Goal: Information Seeking & Learning: Learn about a topic

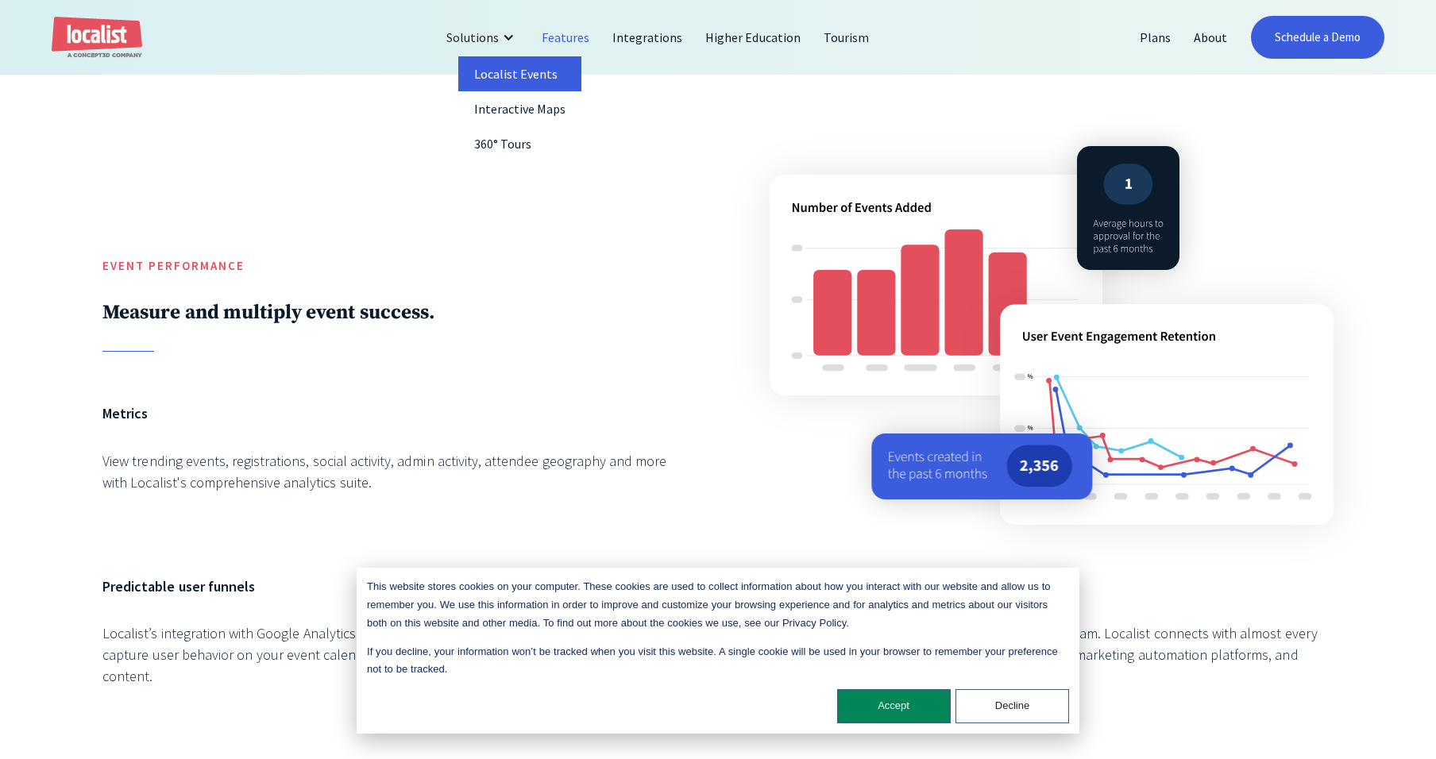
click at [503, 75] on link "Localist Events" at bounding box center [520, 73] width 124 height 35
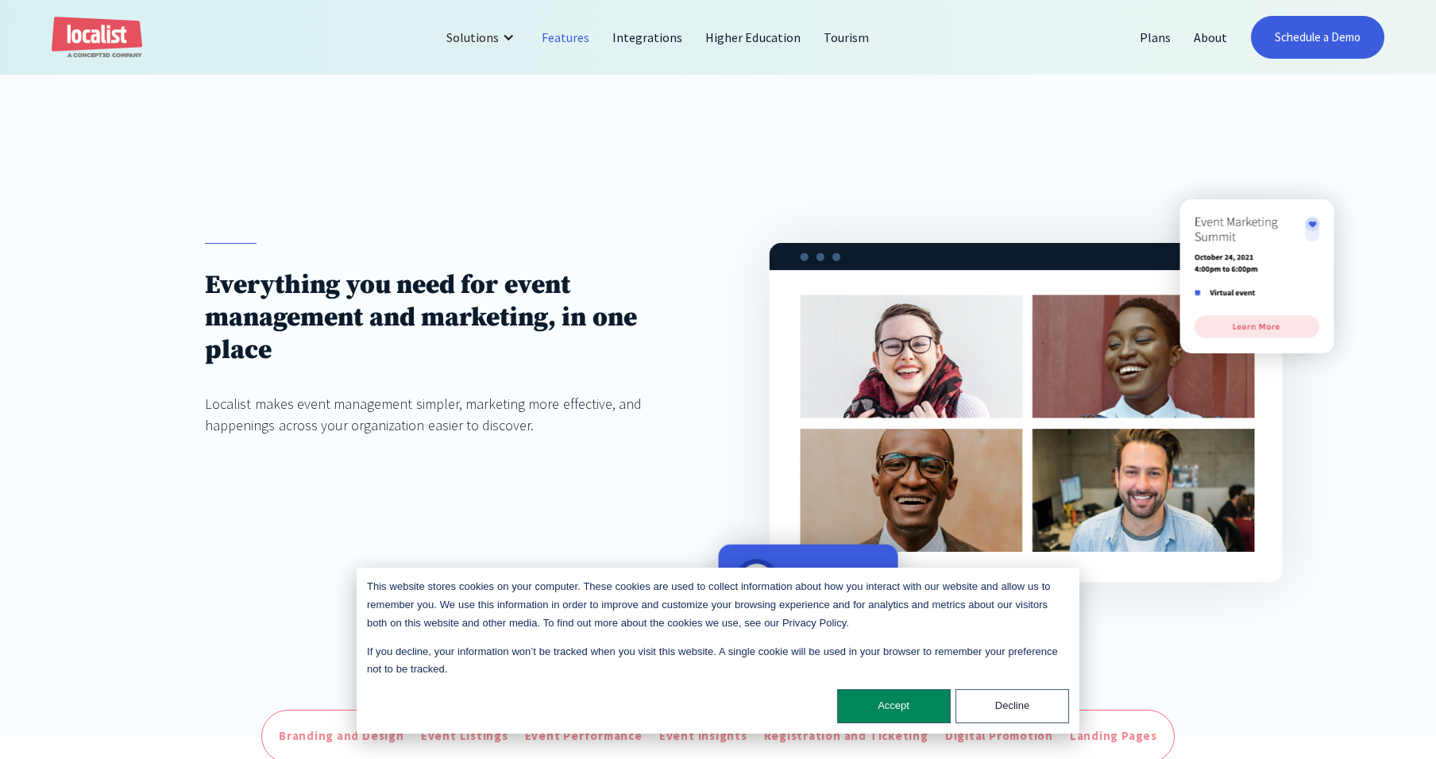
scroll to position [116, 0]
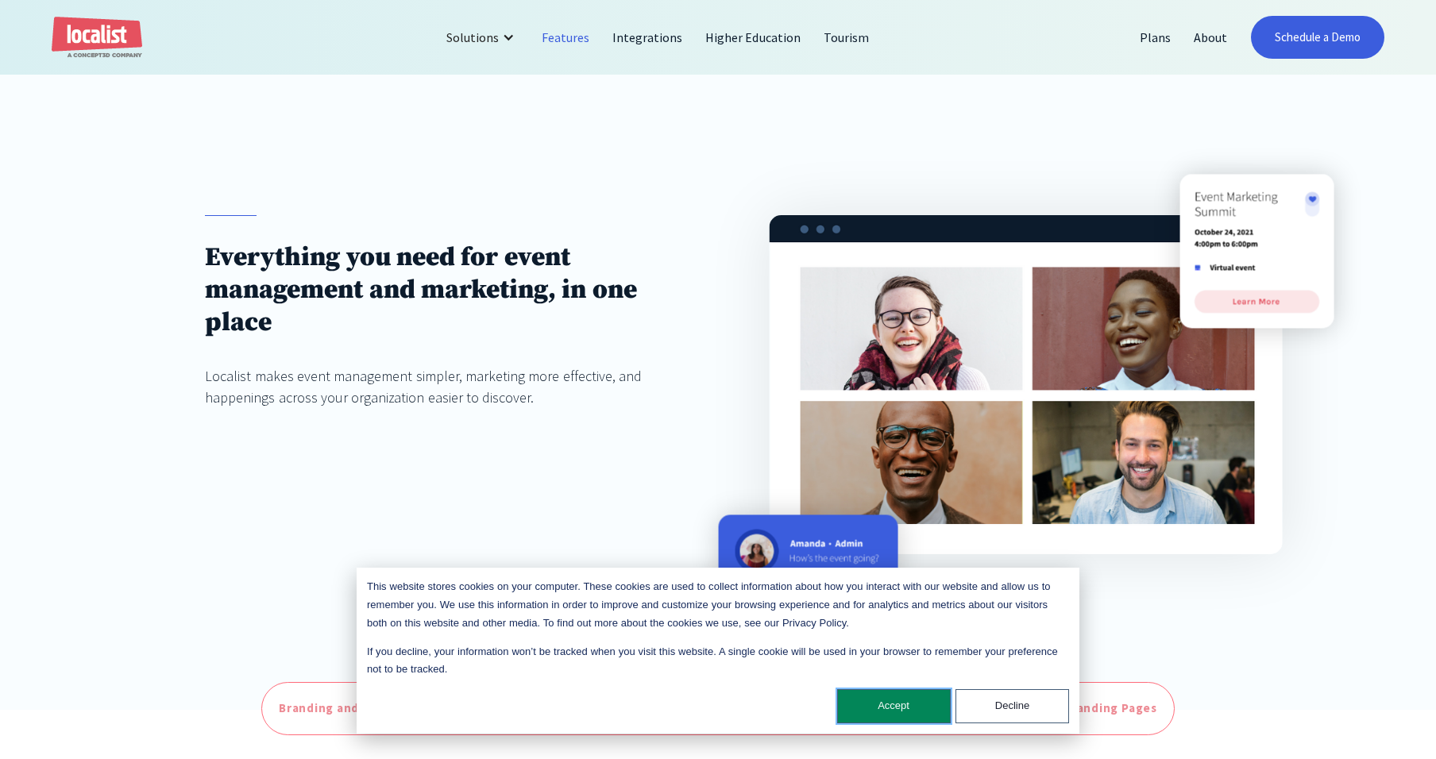
click at [912, 710] on button "Accept" at bounding box center [894, 706] width 114 height 34
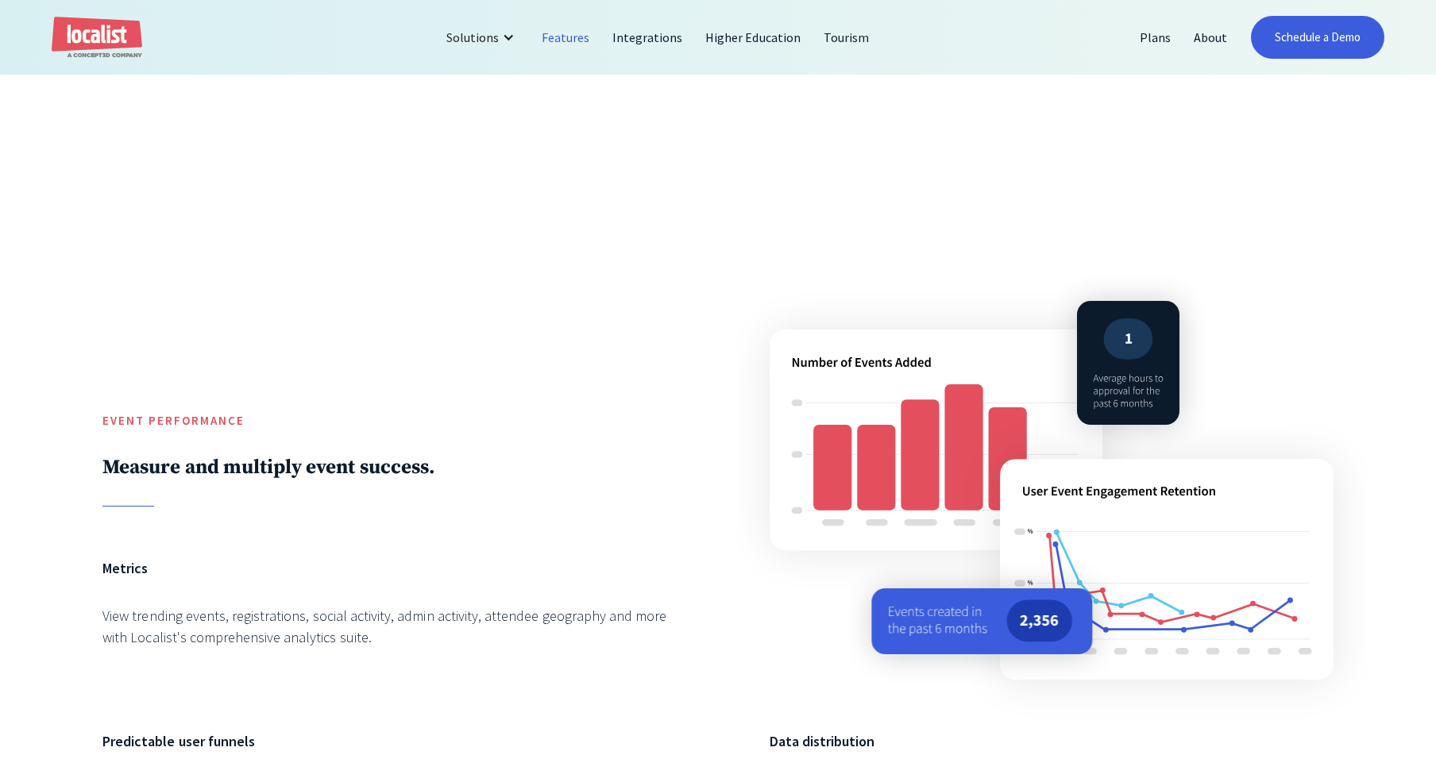
scroll to position [2775, 0]
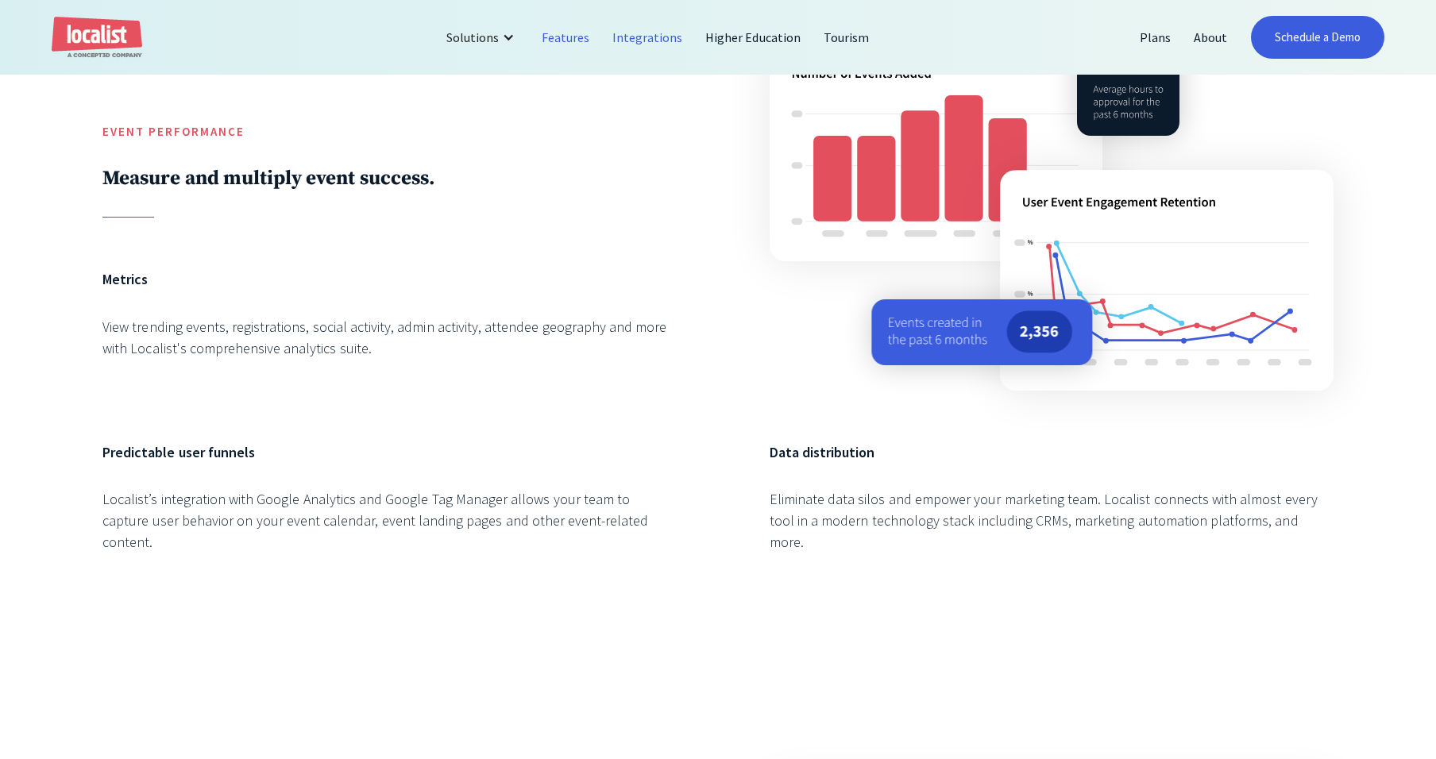
click at [663, 40] on link "Integrations" at bounding box center [647, 37] width 93 height 38
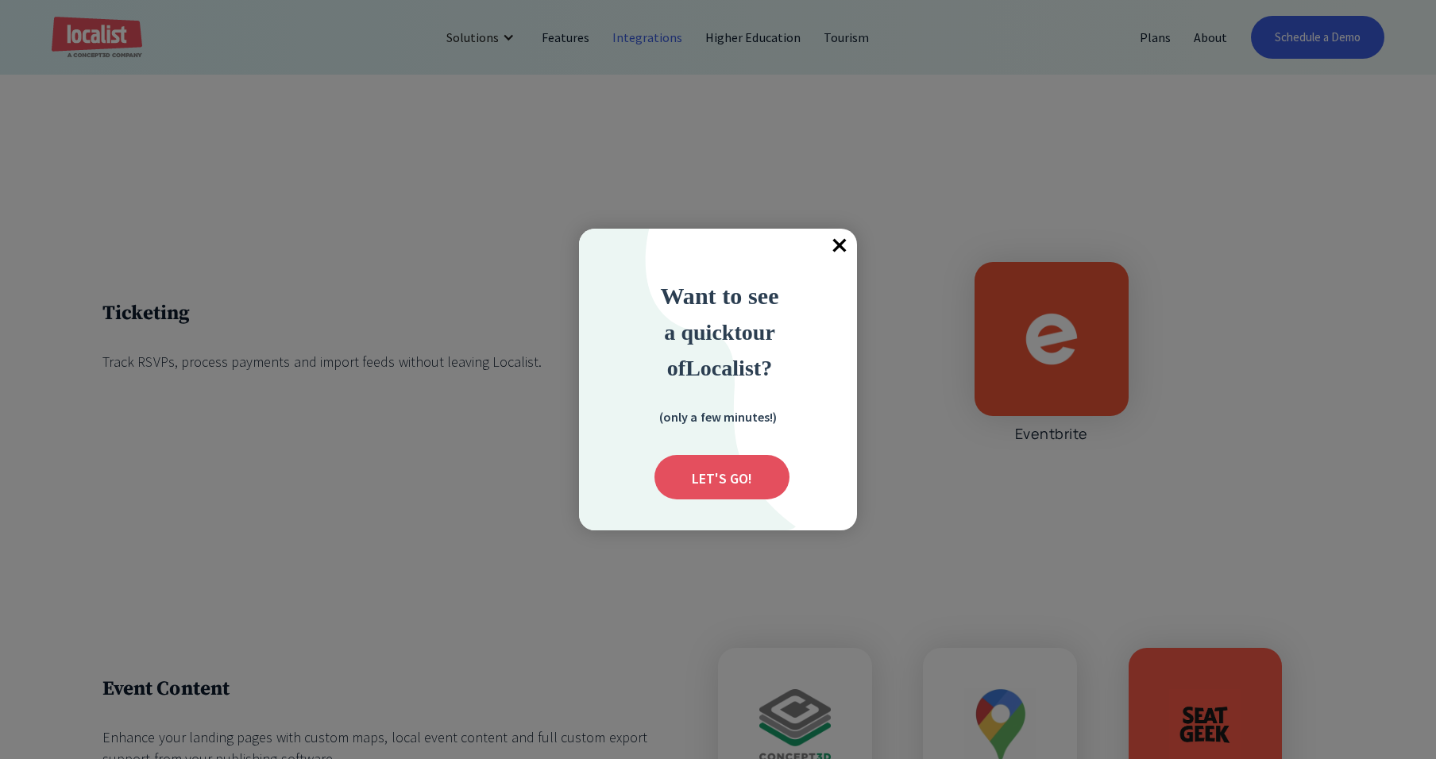
scroll to position [4854, 0]
click at [840, 251] on span "×" at bounding box center [839, 246] width 35 height 35
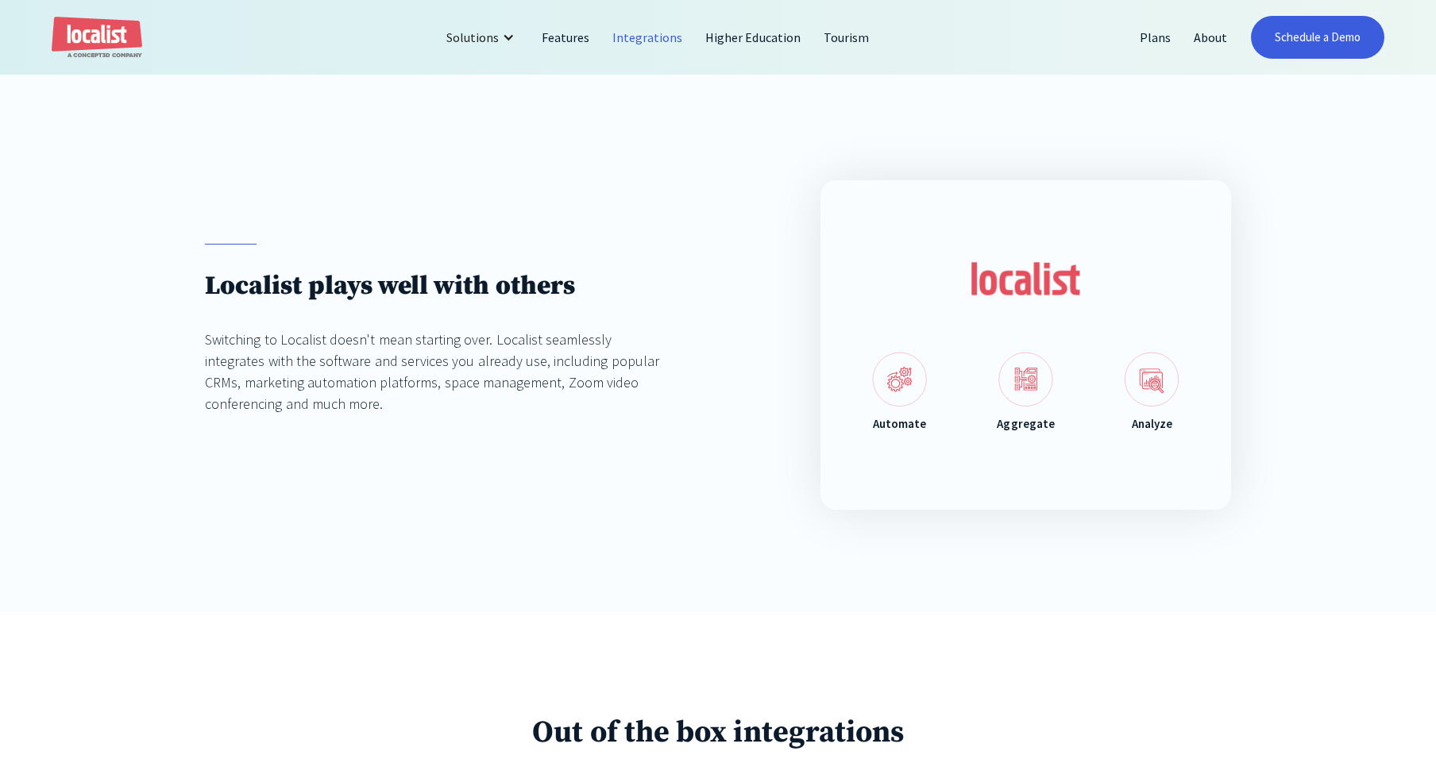
scroll to position [0, 0]
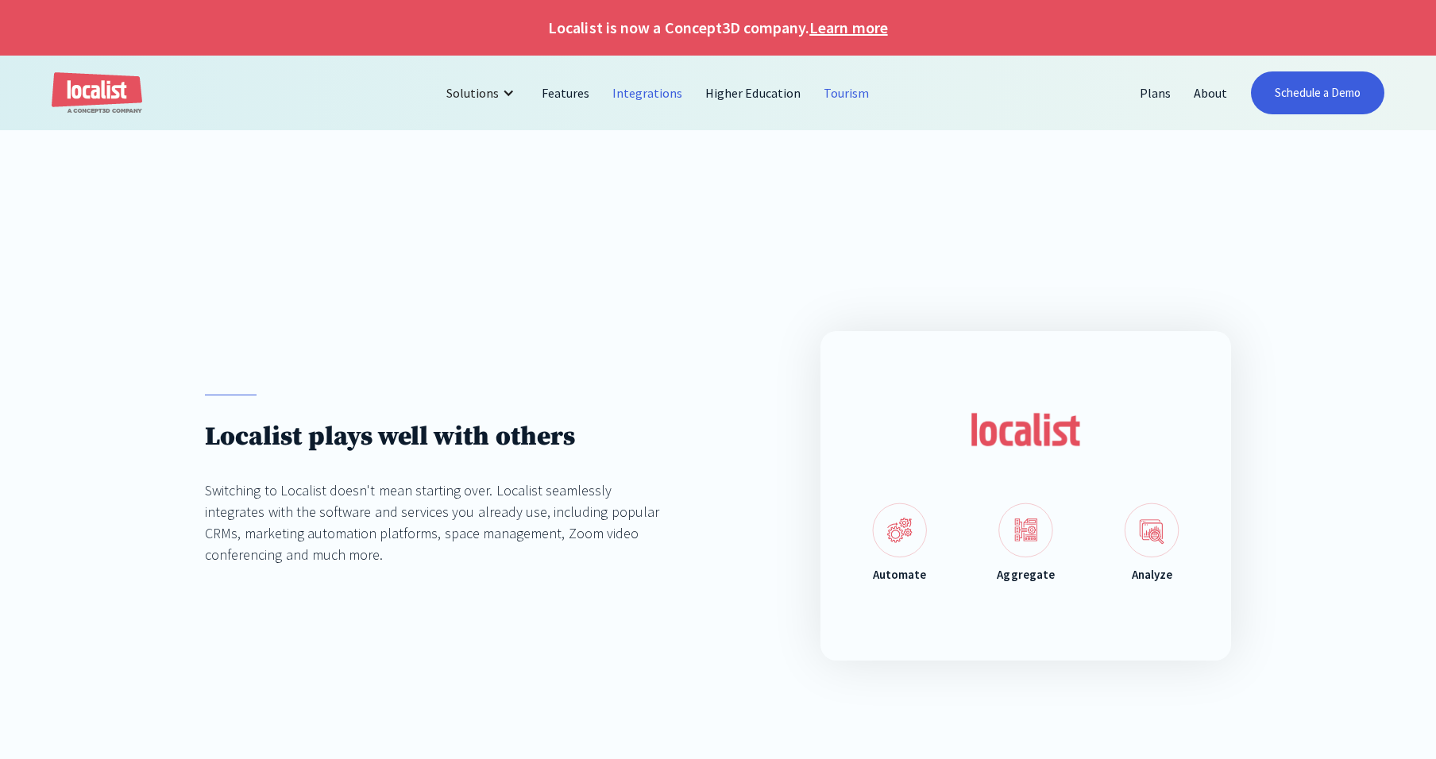
click at [846, 94] on link "Tourism" at bounding box center [846, 93] width 68 height 38
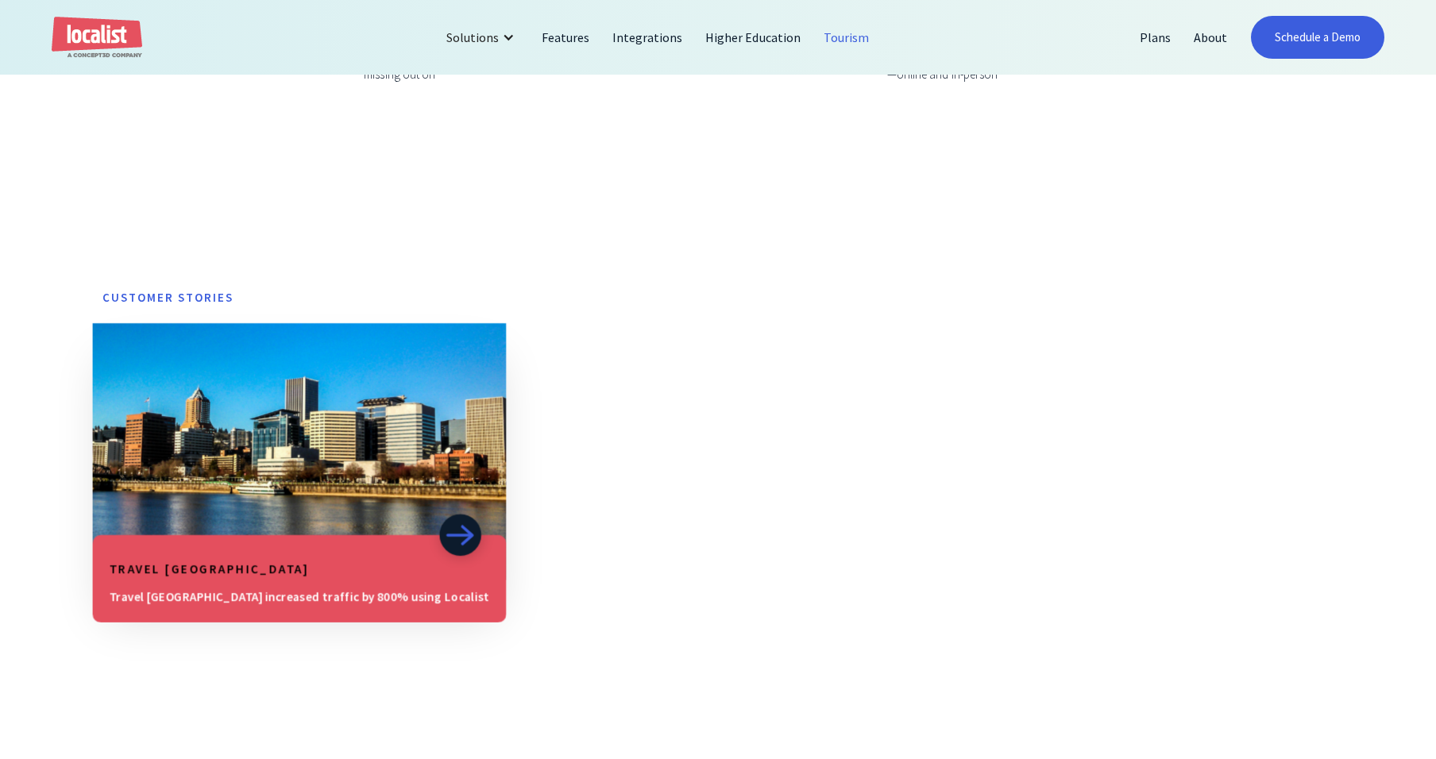
scroll to position [1143, 0]
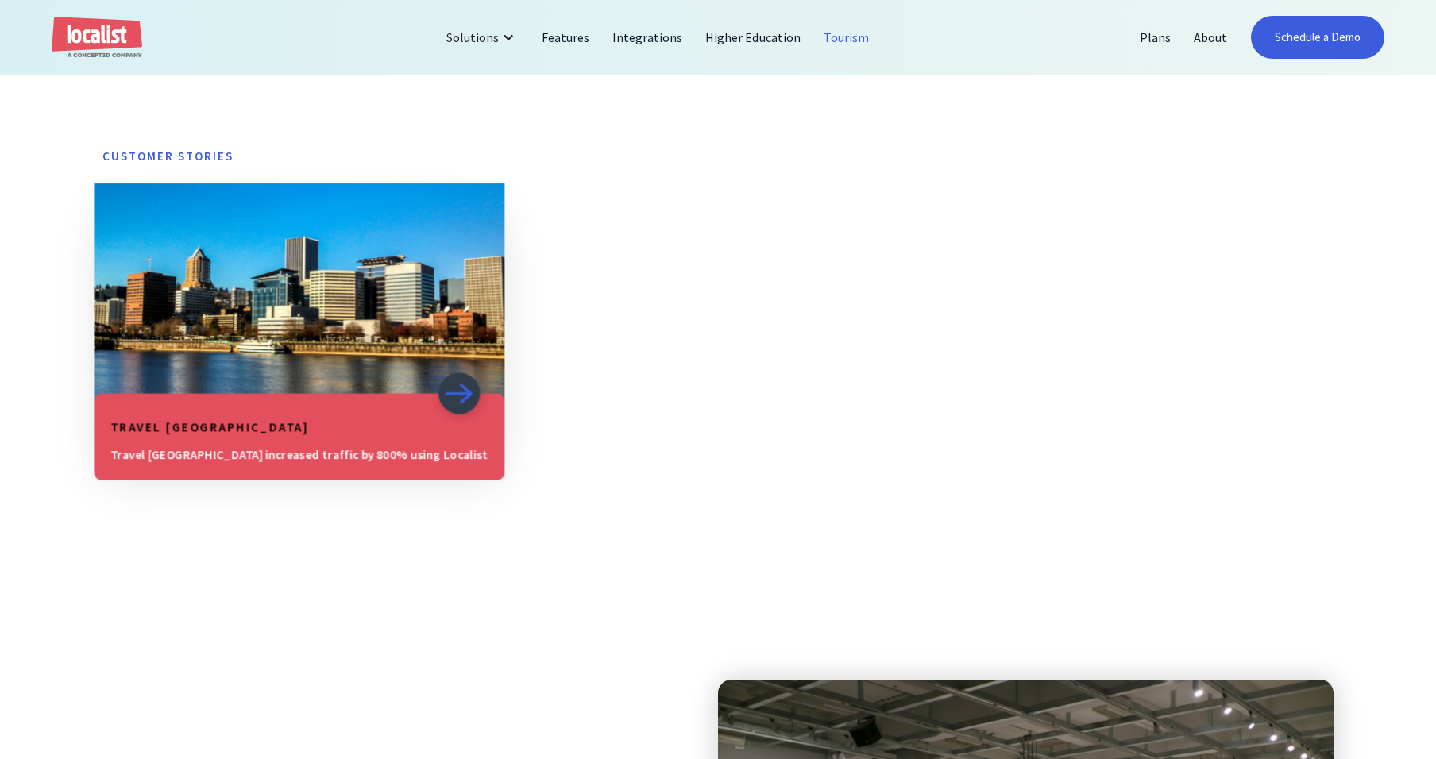
click at [358, 434] on h5 "Travel Portland" at bounding box center [298, 427] width 377 height 18
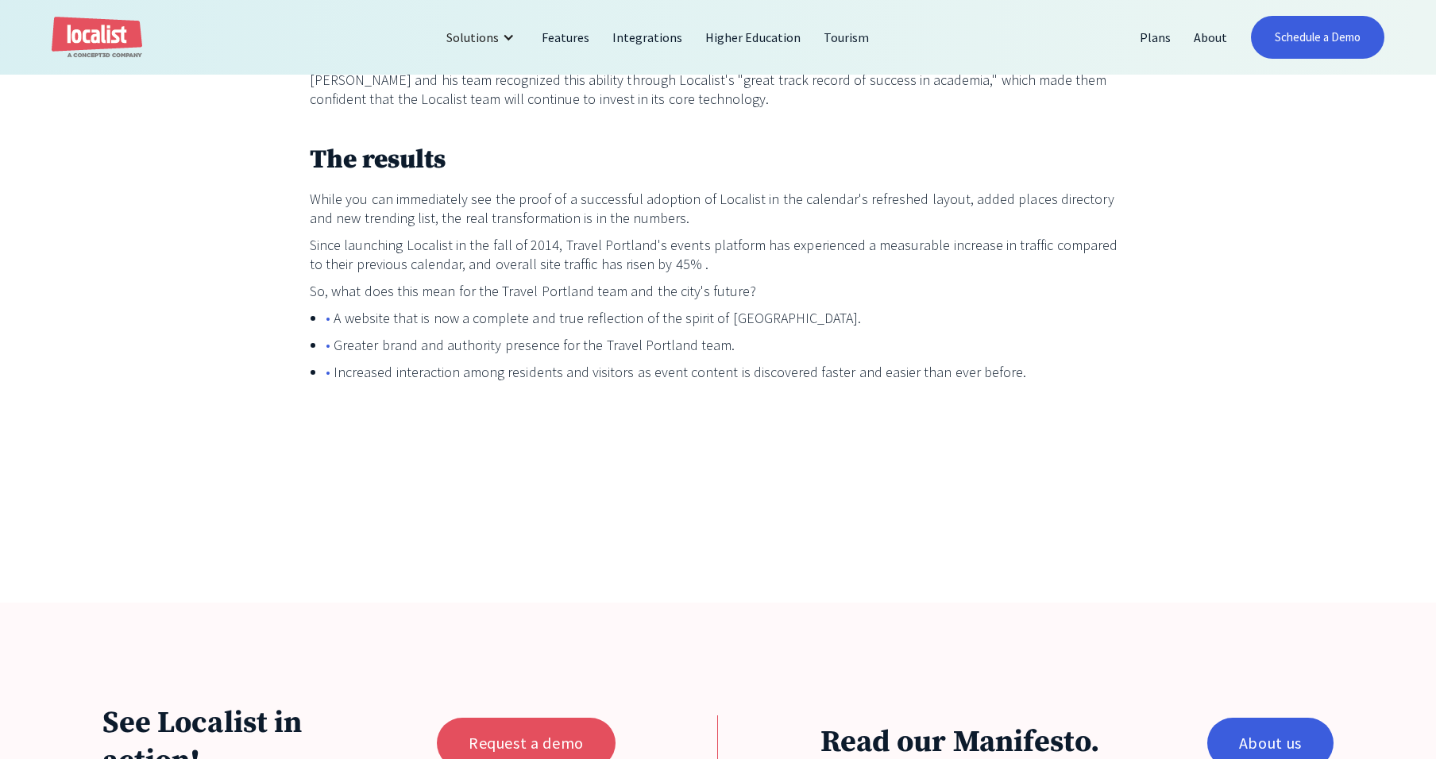
scroll to position [2240, 0]
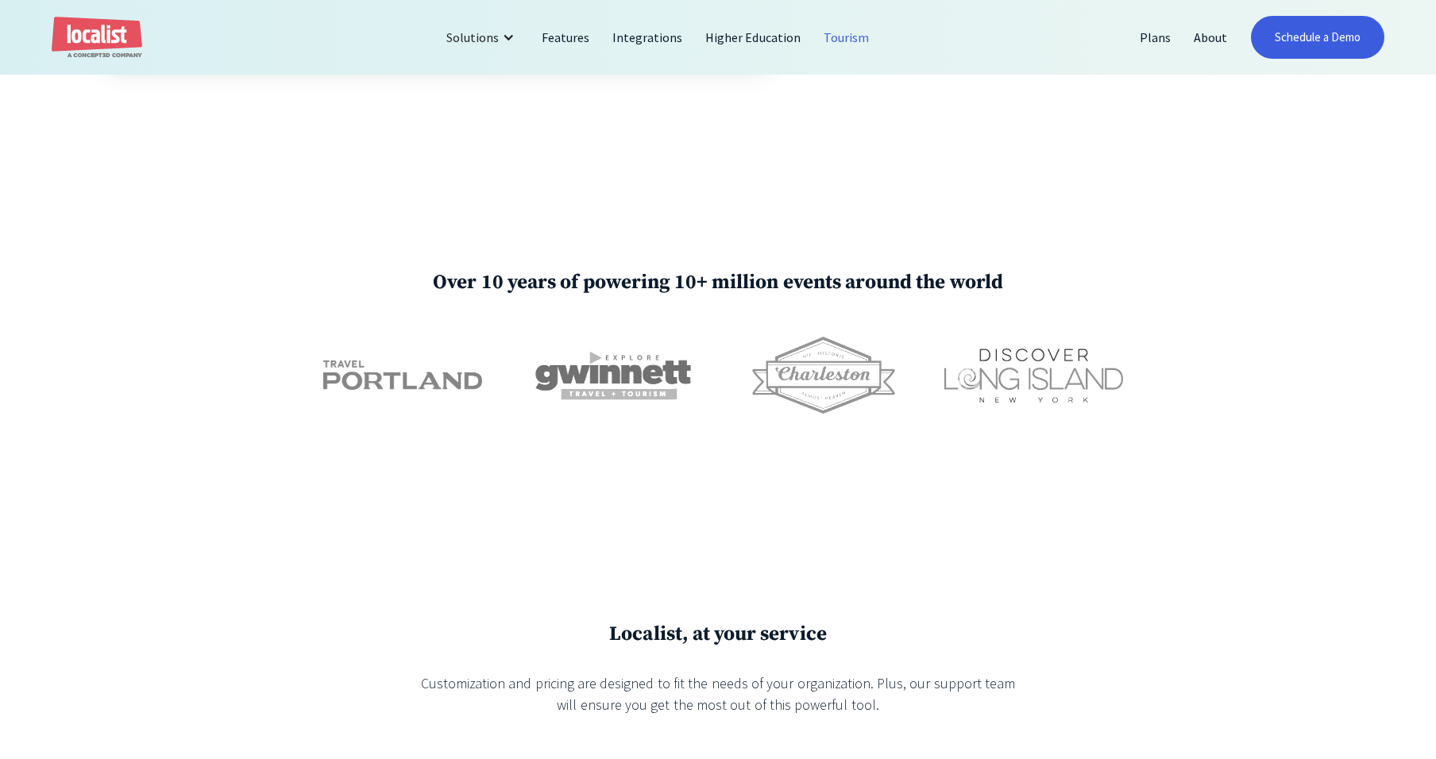
scroll to position [2819, 0]
click at [829, 390] on img at bounding box center [823, 374] width 143 height 77
click at [833, 379] on img at bounding box center [823, 374] width 143 height 77
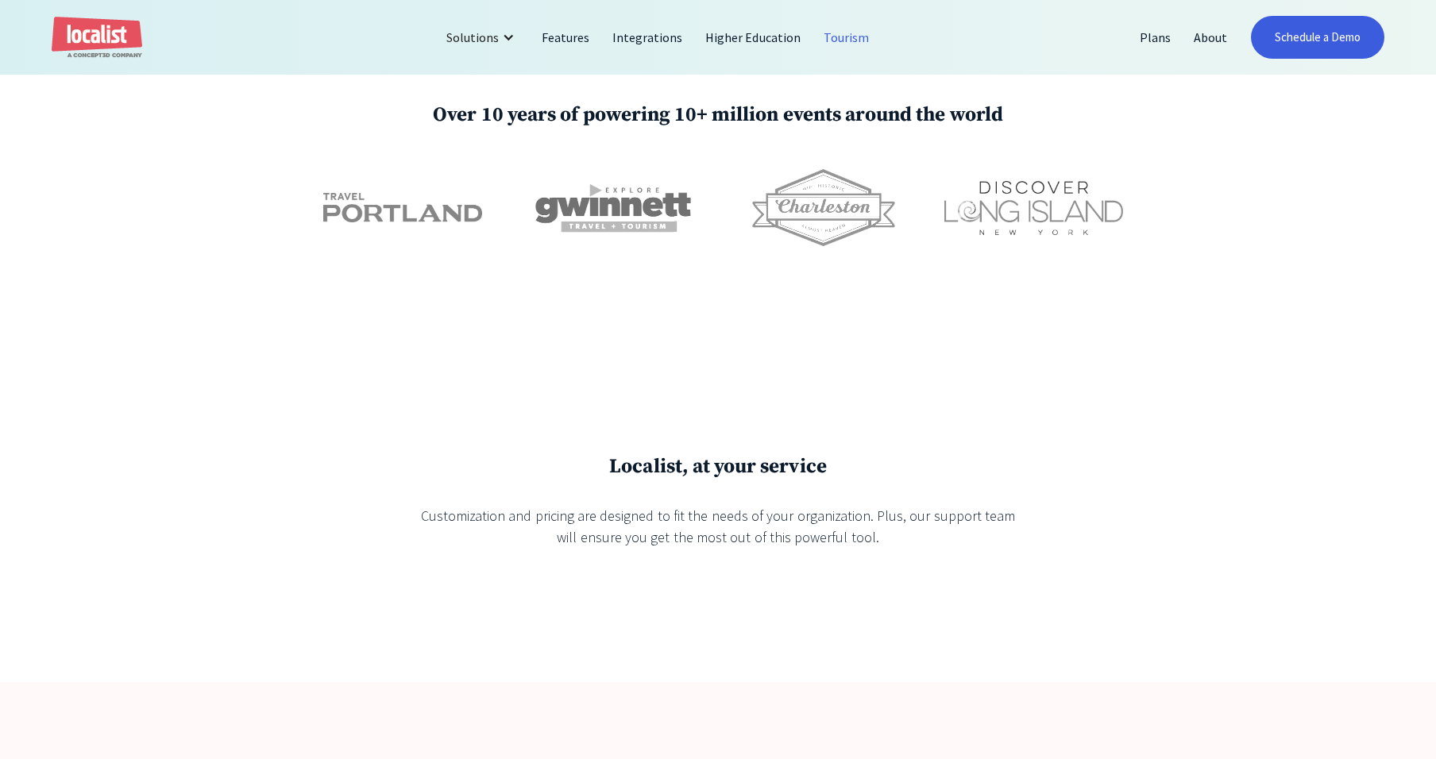
scroll to position [3030, 0]
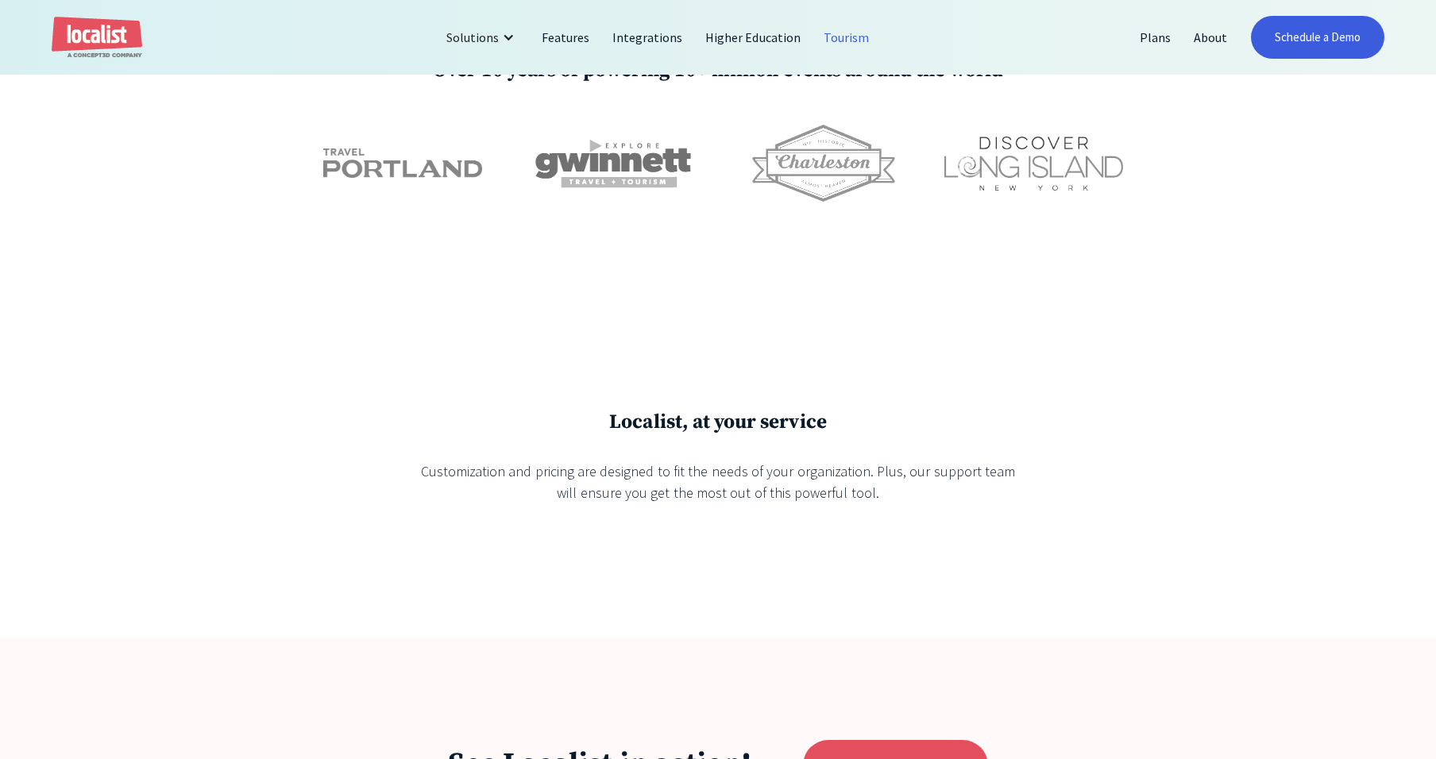
click at [601, 175] on img at bounding box center [613, 163] width 159 height 83
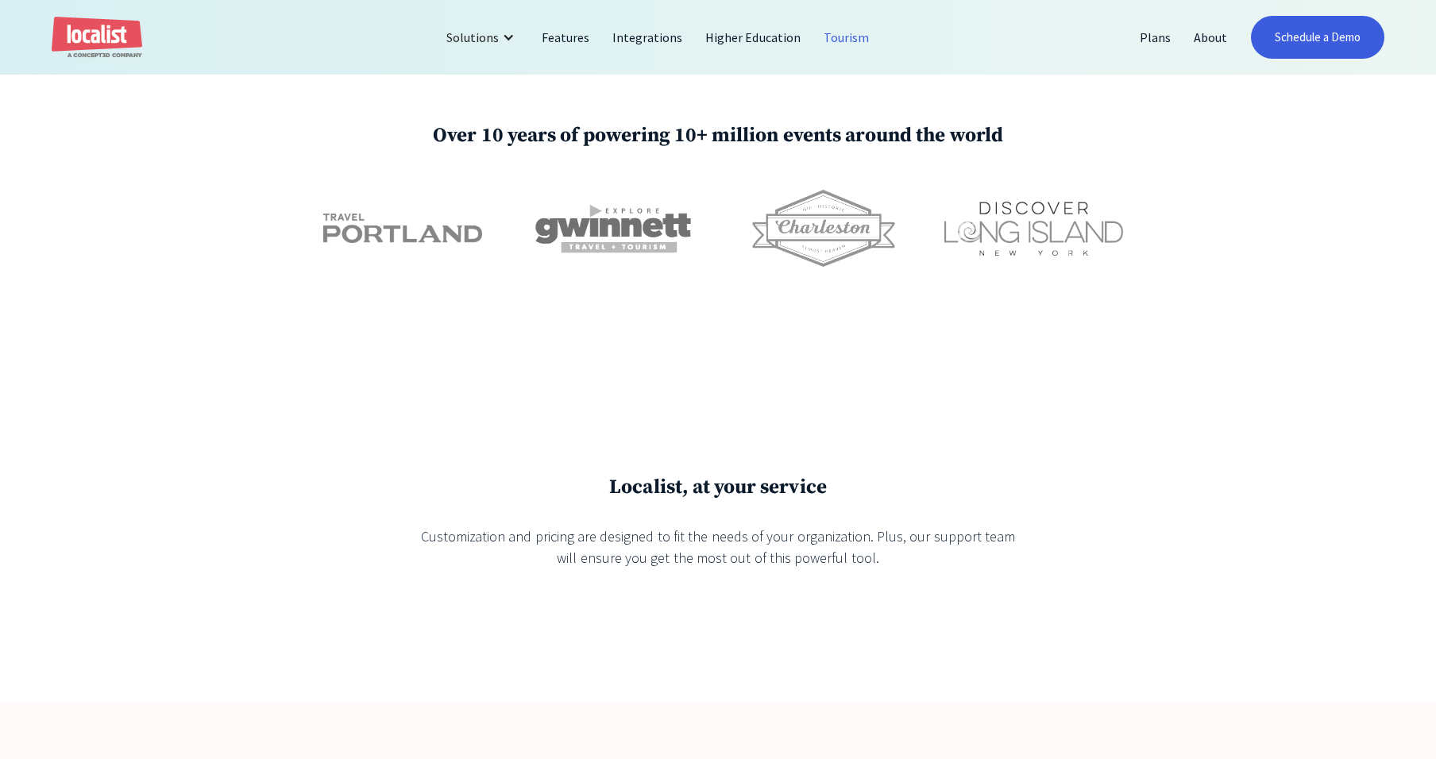
scroll to position [2964, 0]
